Goal: Task Accomplishment & Management: Manage account settings

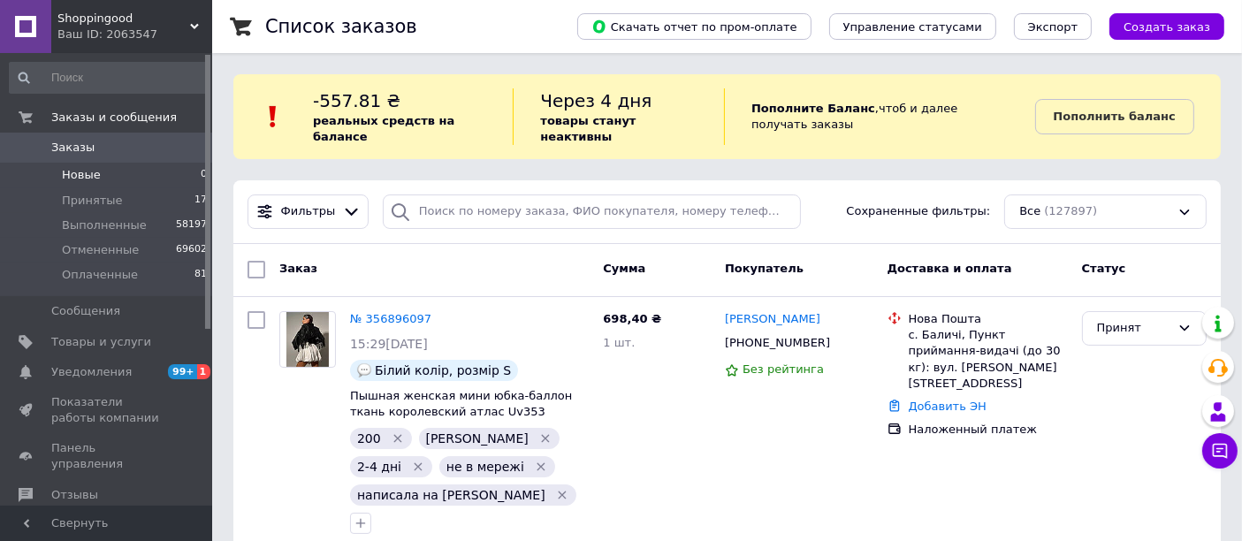
click at [83, 172] on span "Новые" at bounding box center [81, 175] width 39 height 16
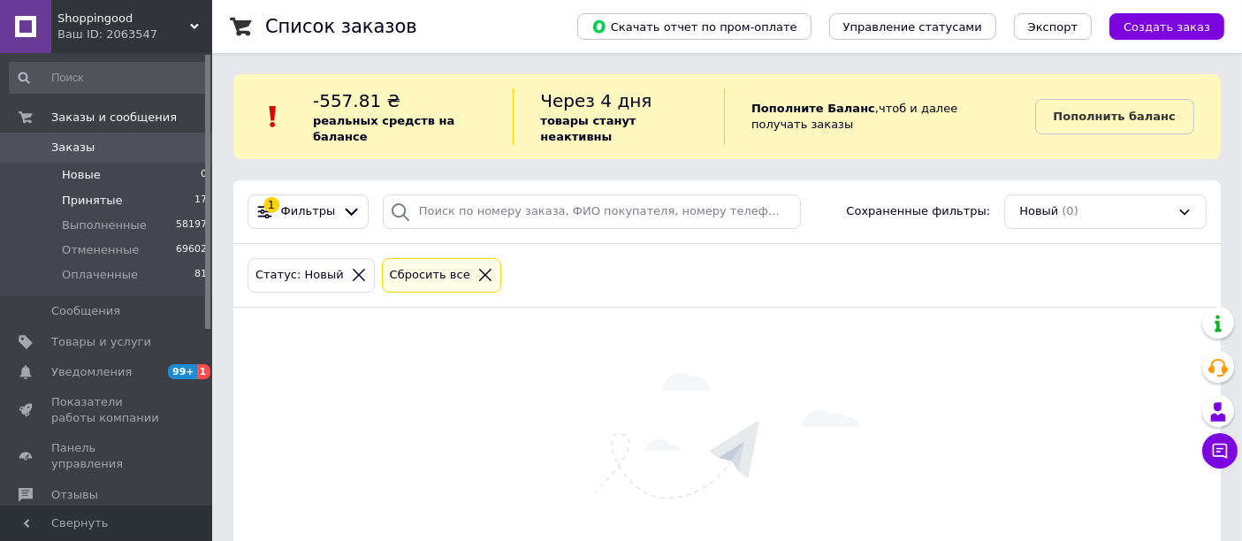
click at [103, 197] on span "Принятые" at bounding box center [92, 201] width 61 height 16
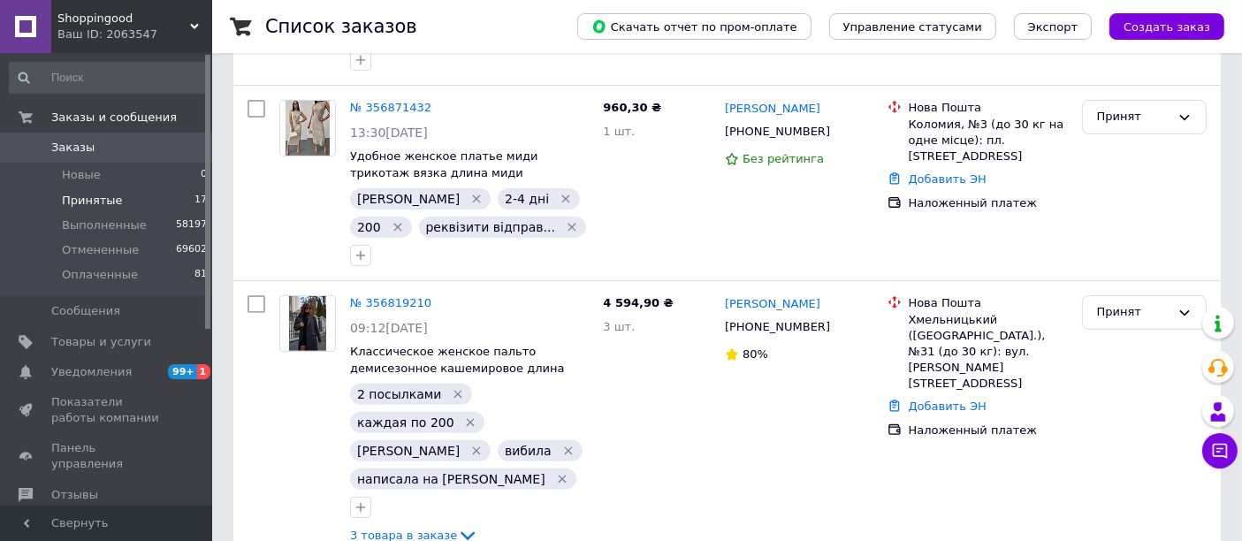
scroll to position [820, 0]
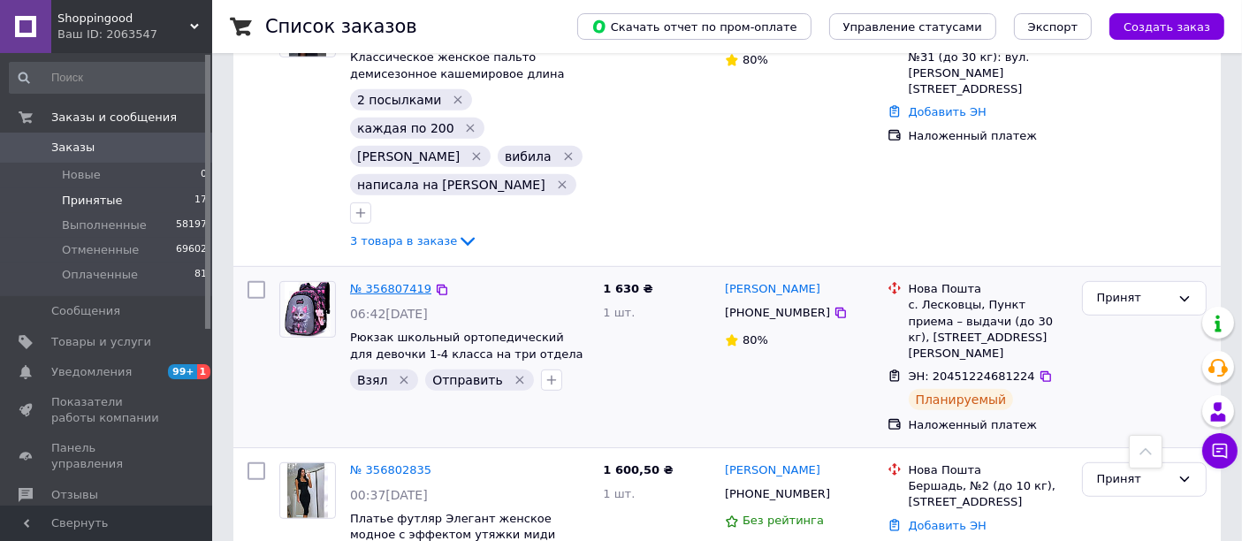
click at [391, 282] on link "№ 356807419" at bounding box center [390, 288] width 81 height 13
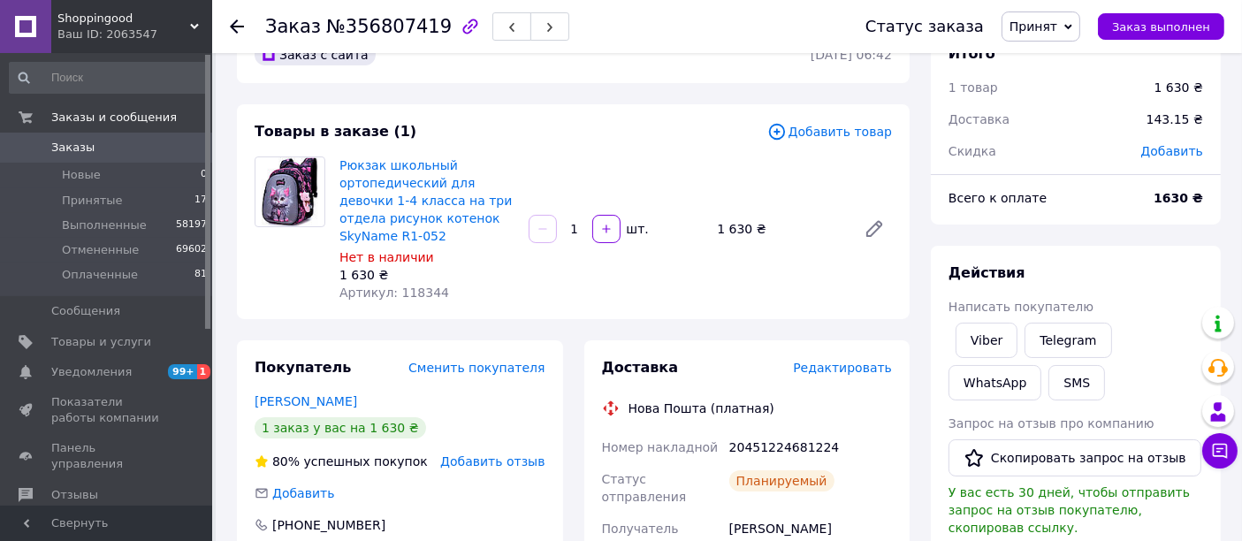
scroll to position [196, 0]
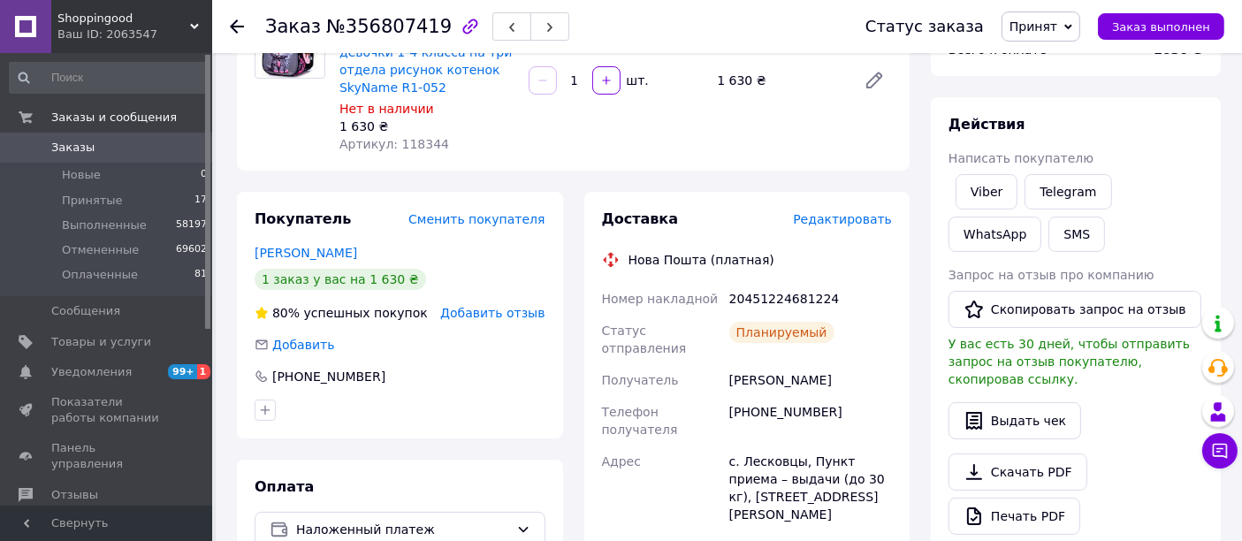
click at [799, 300] on div "20451224681224" at bounding box center [811, 299] width 170 height 32
copy div "20451224681224"
click at [1047, 24] on span "Принят" at bounding box center [1033, 26] width 48 height 14
click at [1053, 68] on li "Выполнен" at bounding box center [1049, 62] width 94 height 27
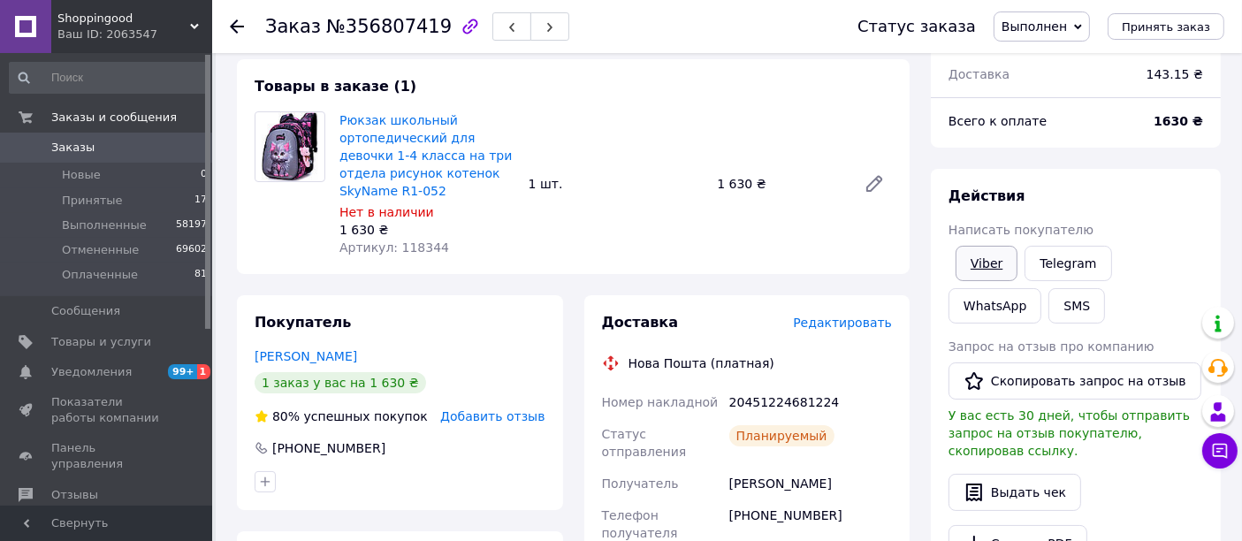
scroll to position [98, 0]
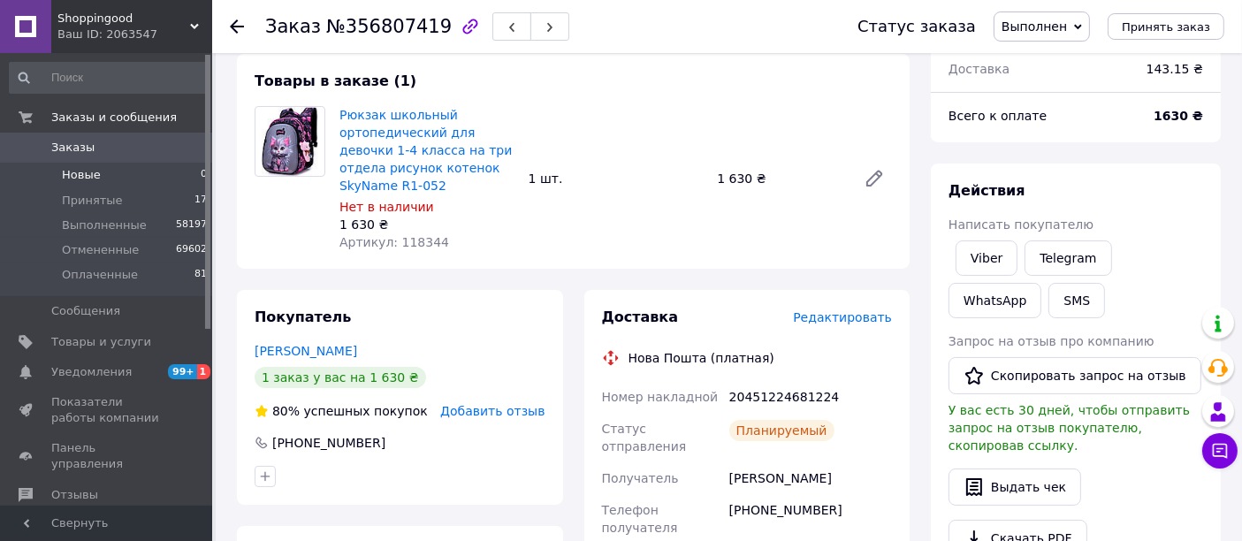
click at [83, 167] on span "Новые" at bounding box center [81, 175] width 39 height 16
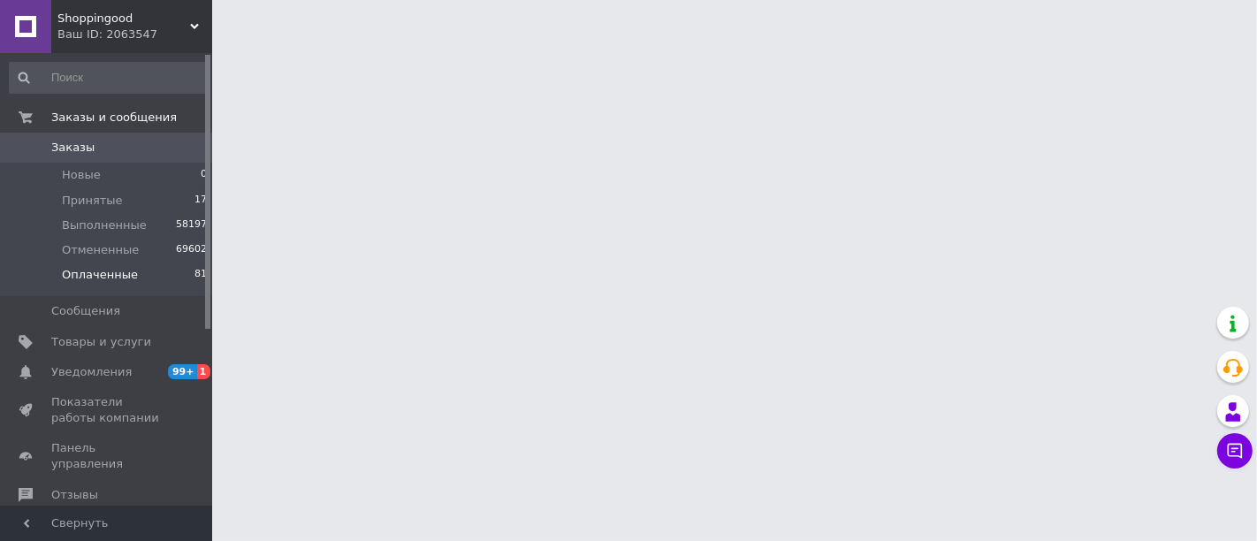
click at [109, 271] on span "Оплаченные" at bounding box center [100, 275] width 76 height 16
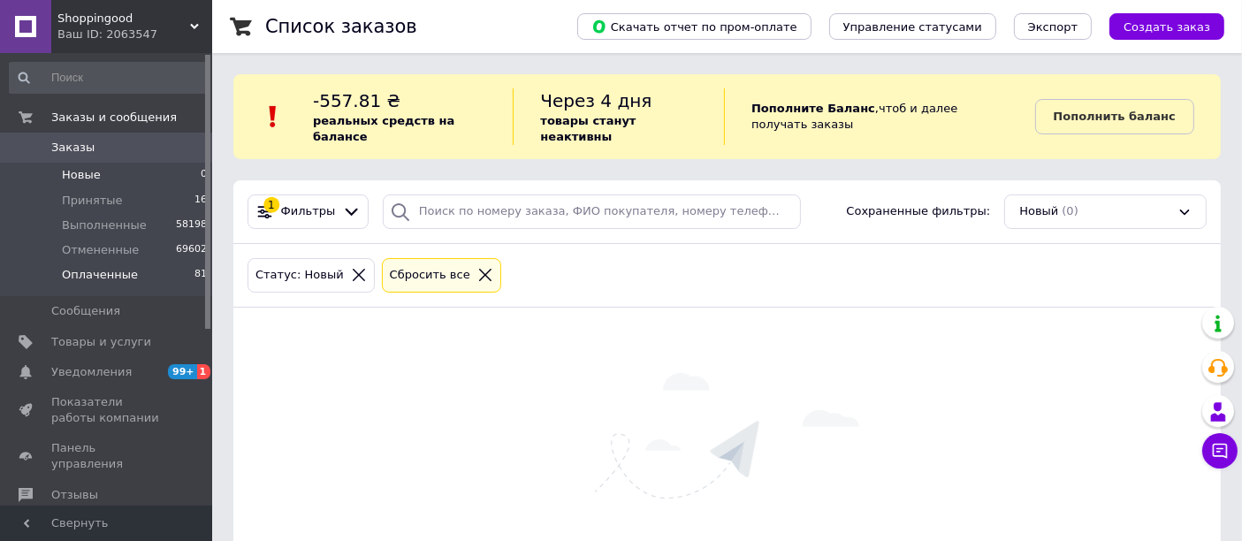
click at [116, 271] on span "Оплаченные" at bounding box center [100, 275] width 76 height 16
